Goal: Check status: Check status

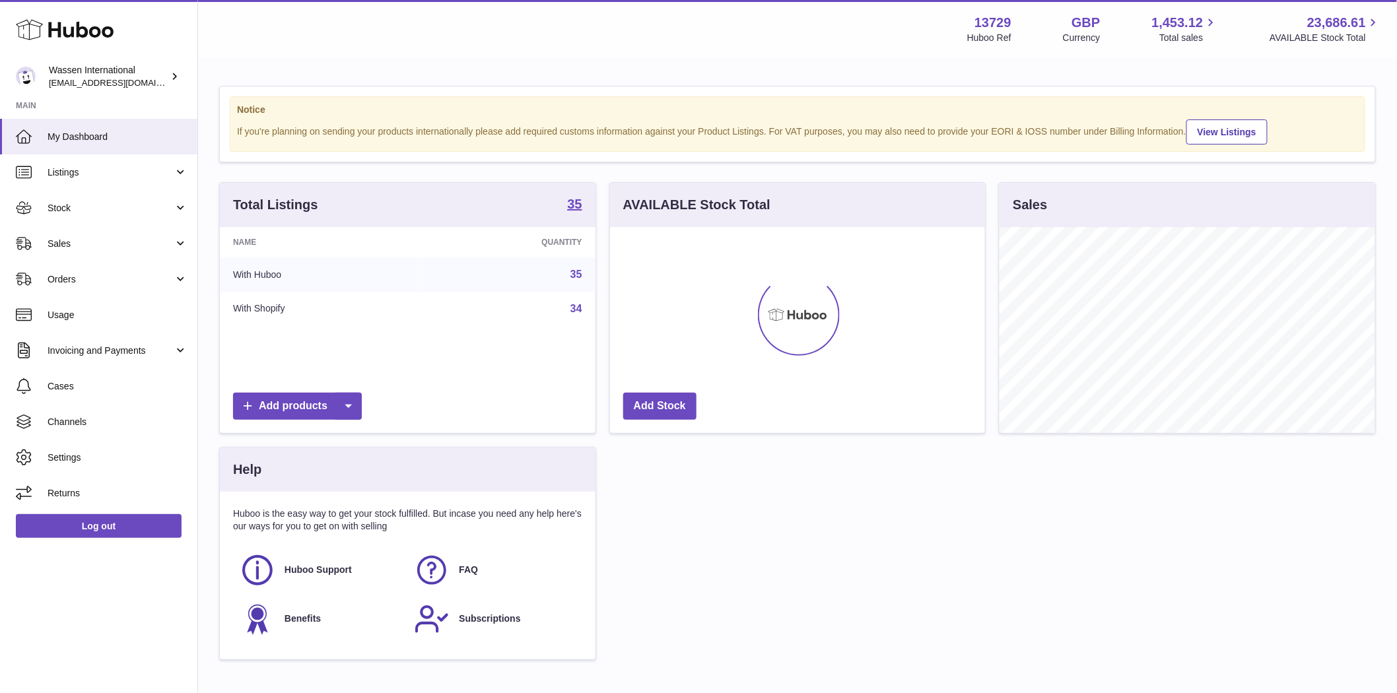
scroll to position [206, 375]
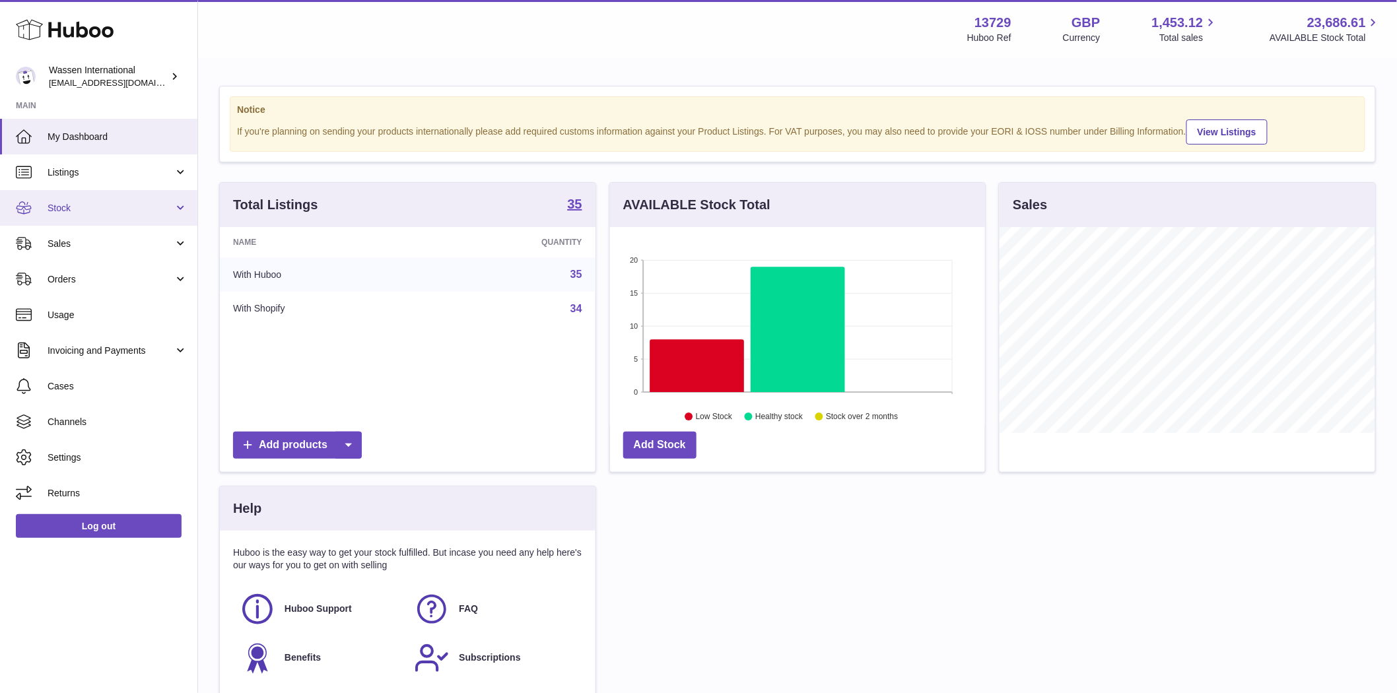
click at [118, 205] on span "Stock" at bounding box center [111, 208] width 126 height 13
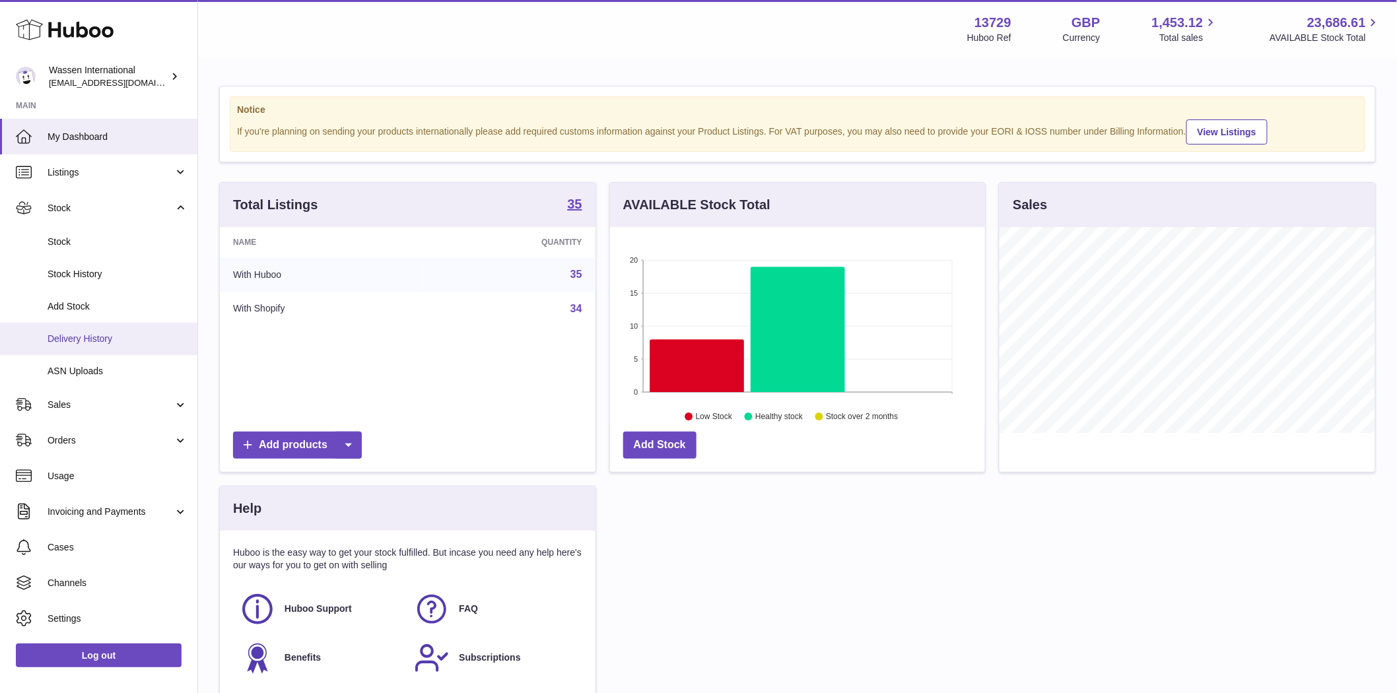
click at [102, 343] on span "Delivery History" at bounding box center [118, 339] width 140 height 13
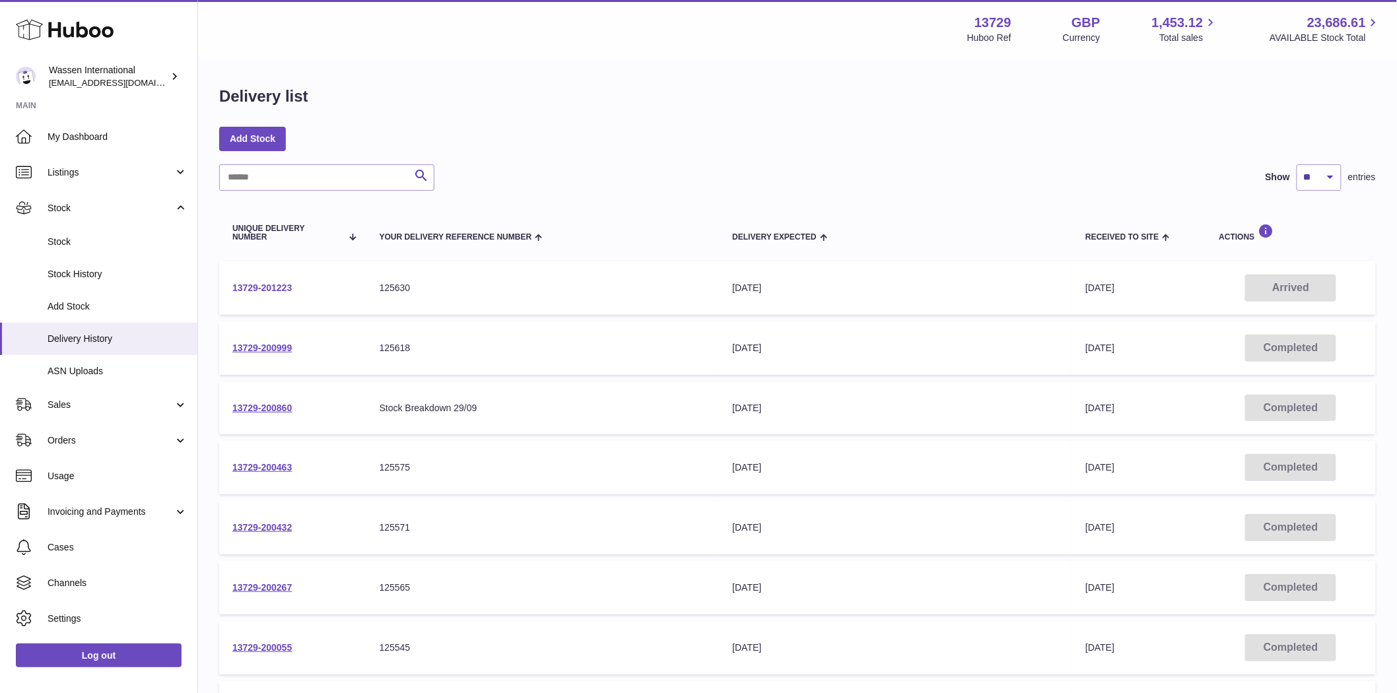
click at [281, 283] on link "13729-201223" at bounding box center [261, 288] width 59 height 11
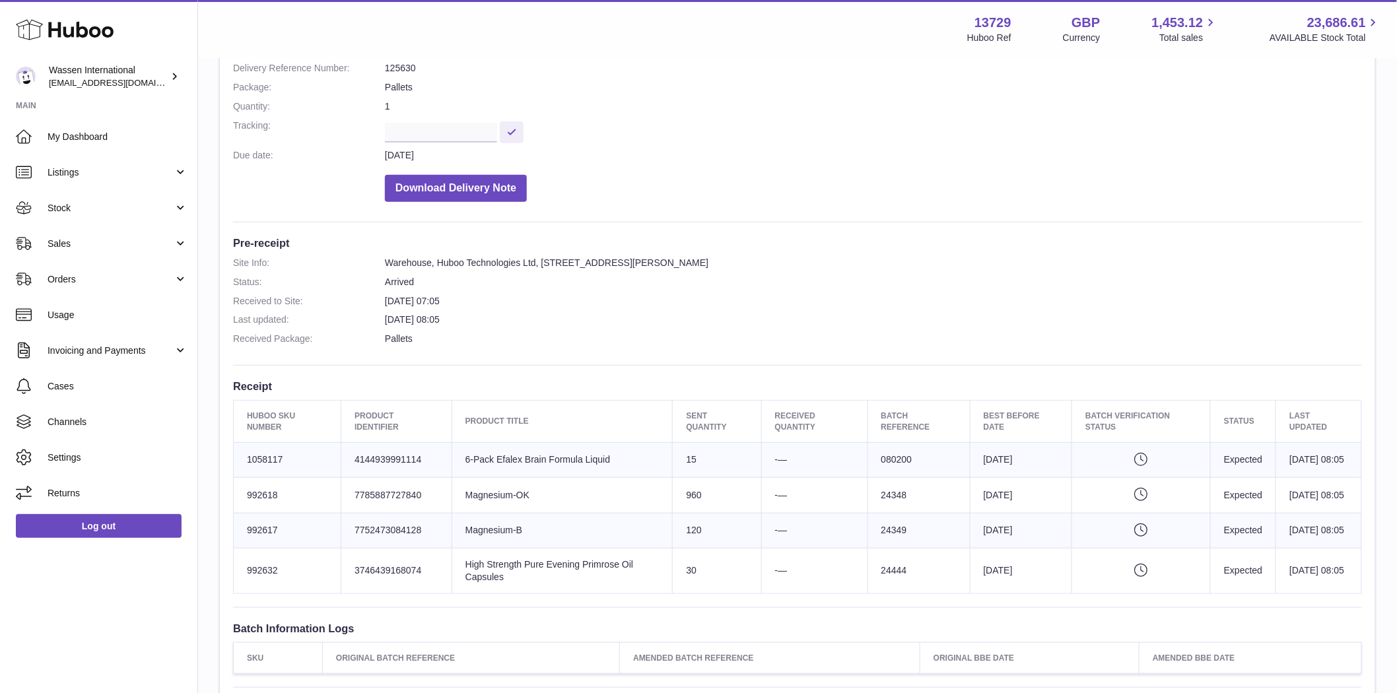
scroll to position [147, 0]
